Goal: Task Accomplishment & Management: Manage account settings

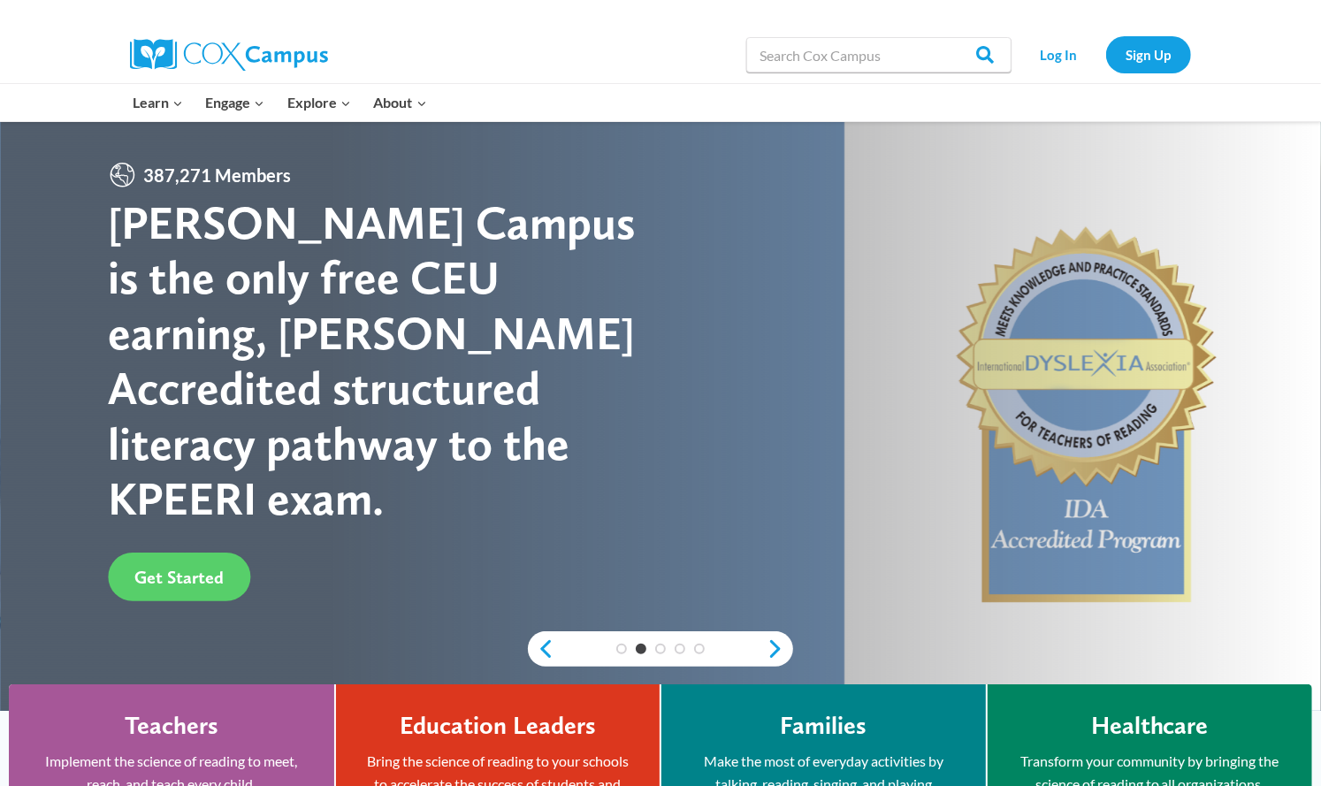
click at [1074, 52] on link "Log In" at bounding box center [1058, 54] width 77 height 36
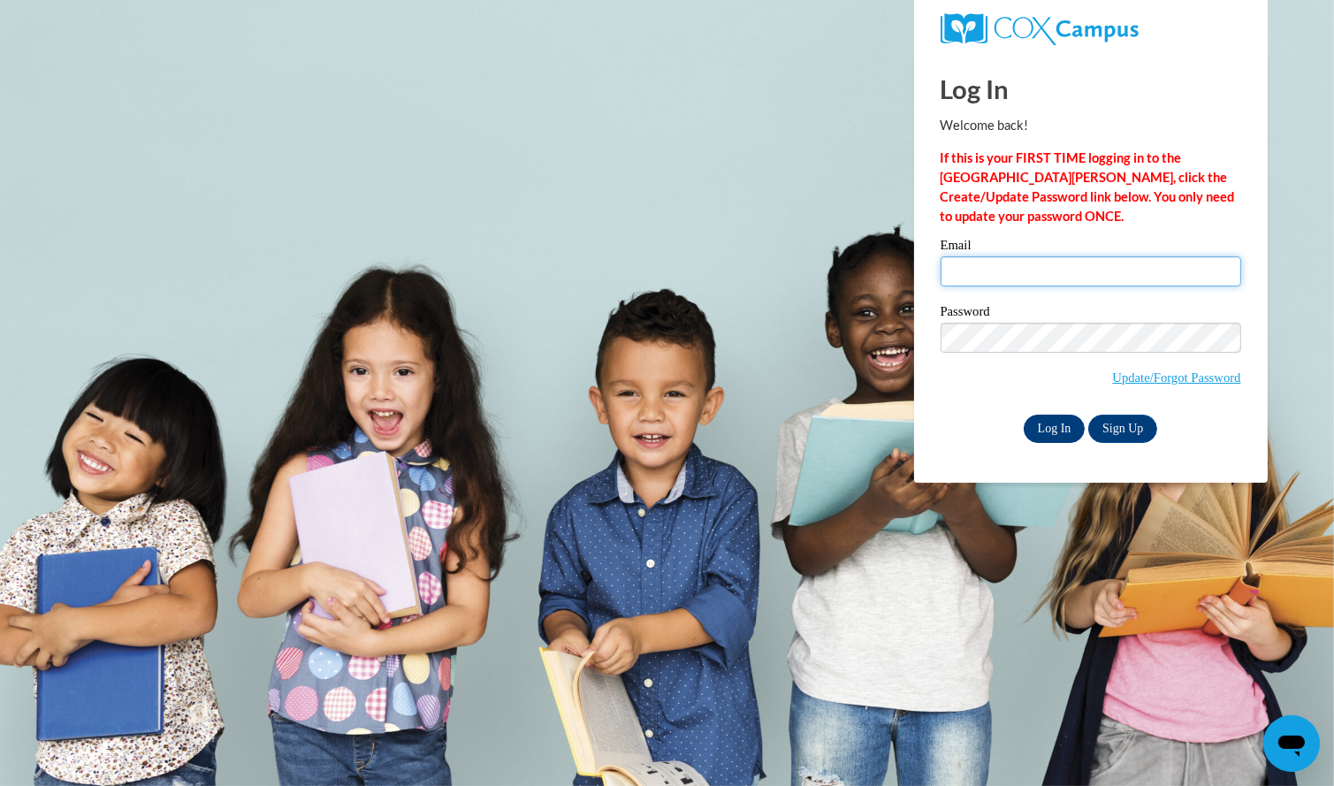
type input "jjspiatt@bellsouth.net"
click at [1039, 428] on input "Log In" at bounding box center [1055, 429] width 62 height 28
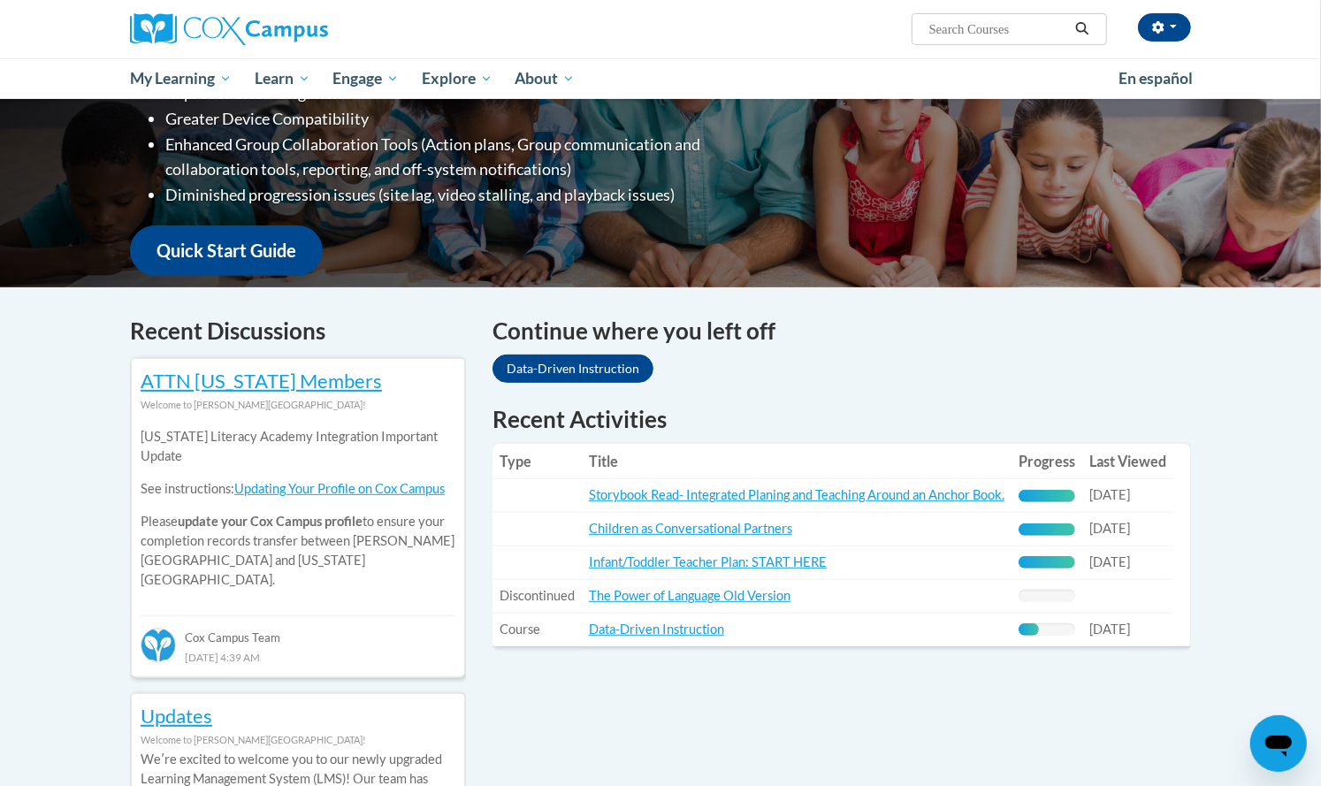
scroll to position [334, 0]
click at [556, 362] on link "Data-Driven Instruction" at bounding box center [572, 368] width 161 height 28
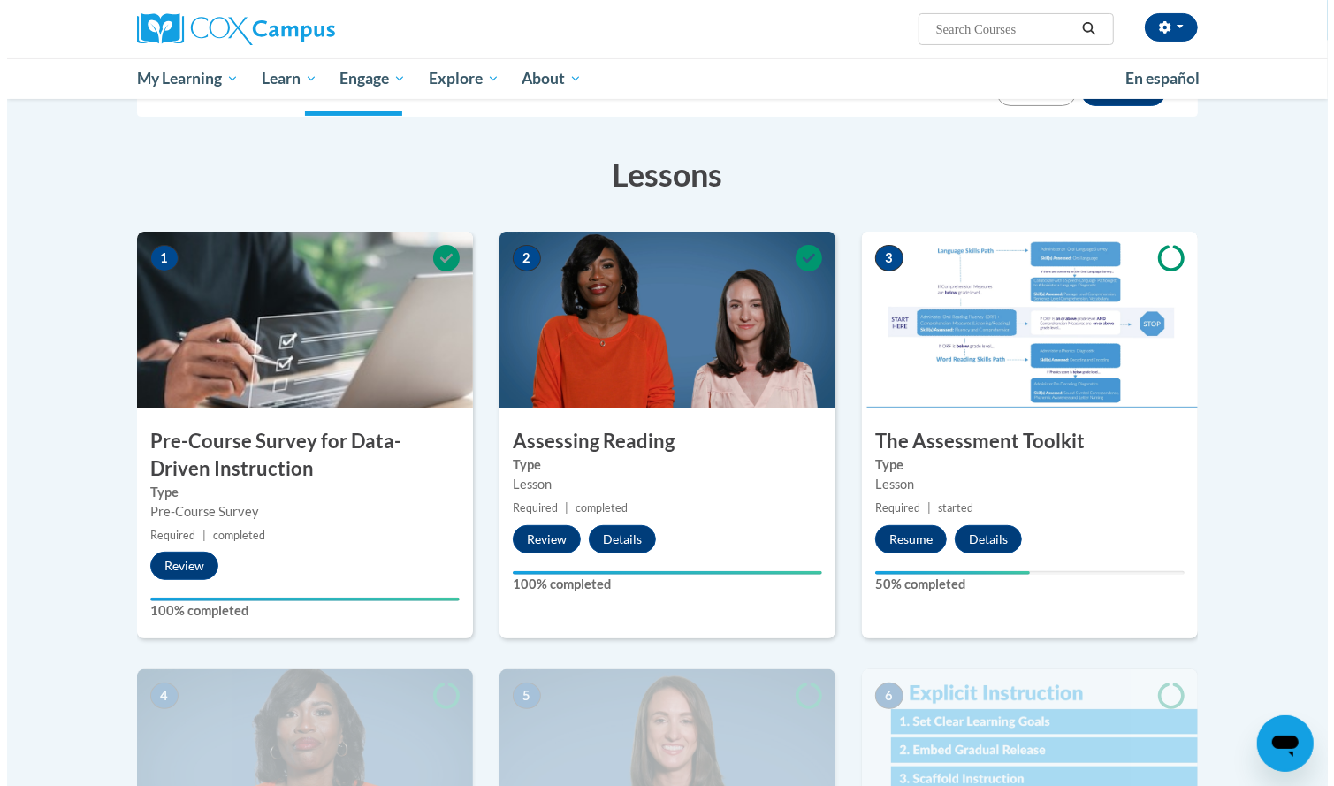
scroll to position [229, 0]
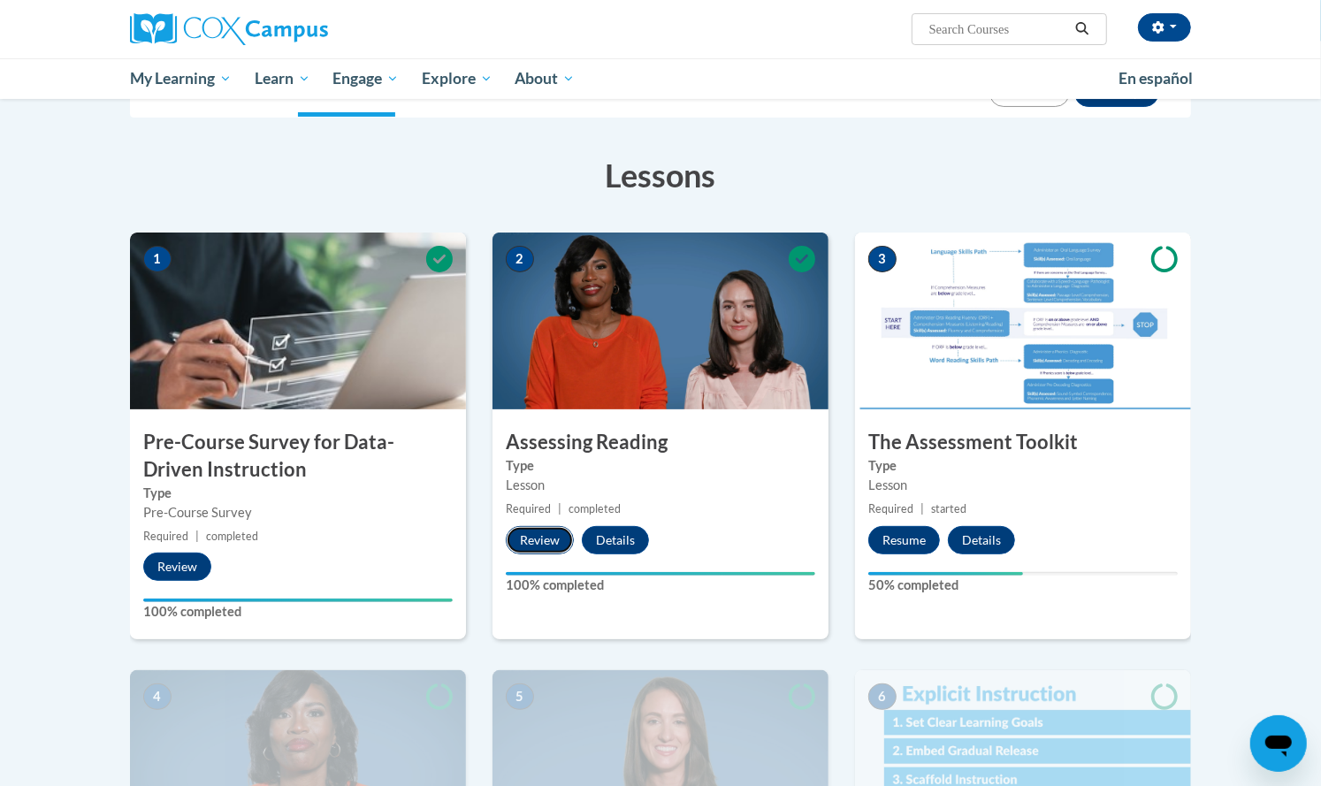
click at [539, 543] on button "Review" at bounding box center [540, 540] width 68 height 28
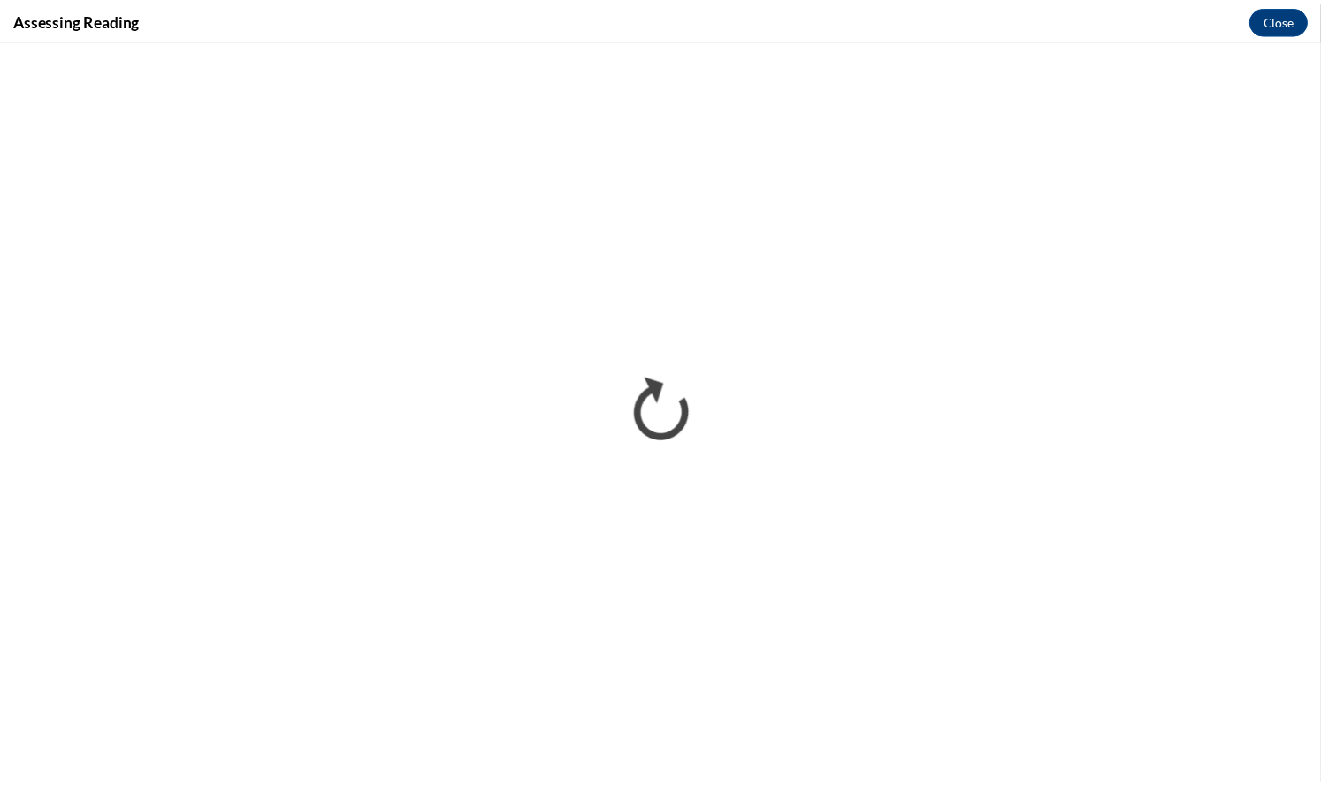
scroll to position [0, 0]
click at [1291, 24] on button "Close" at bounding box center [1290, 19] width 59 height 28
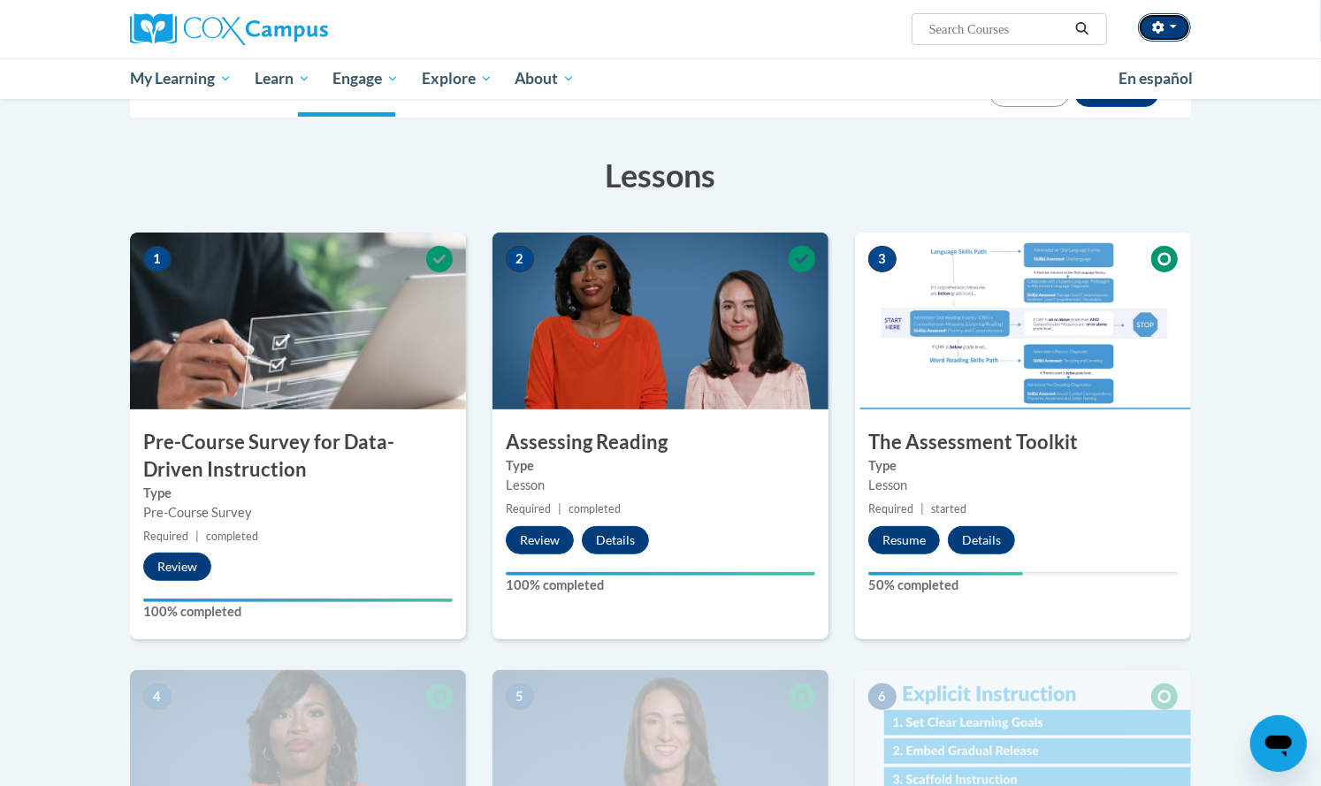
click at [1172, 24] on button "button" at bounding box center [1164, 27] width 53 height 28
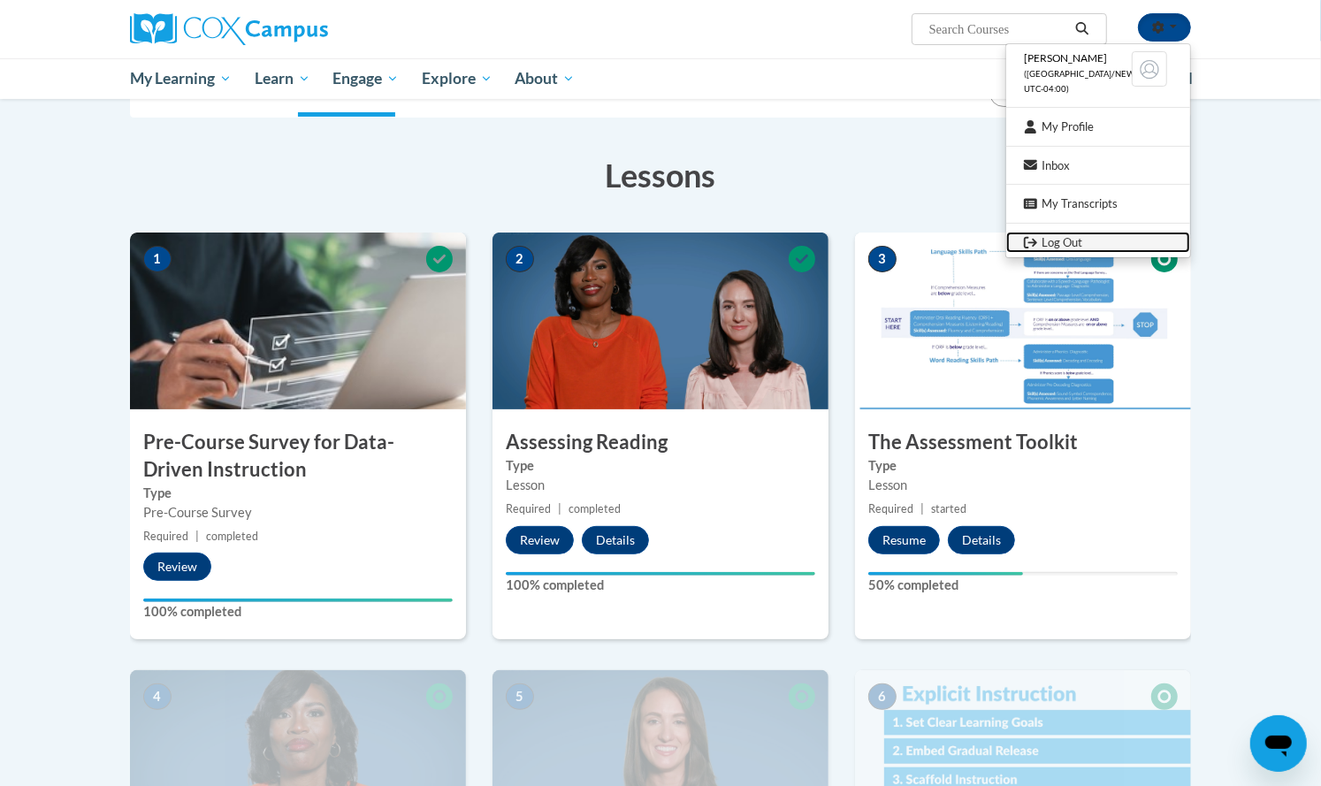
click at [1065, 240] on link "Log Out" at bounding box center [1098, 243] width 184 height 22
